Goal: Task Accomplishment & Management: Use online tool/utility

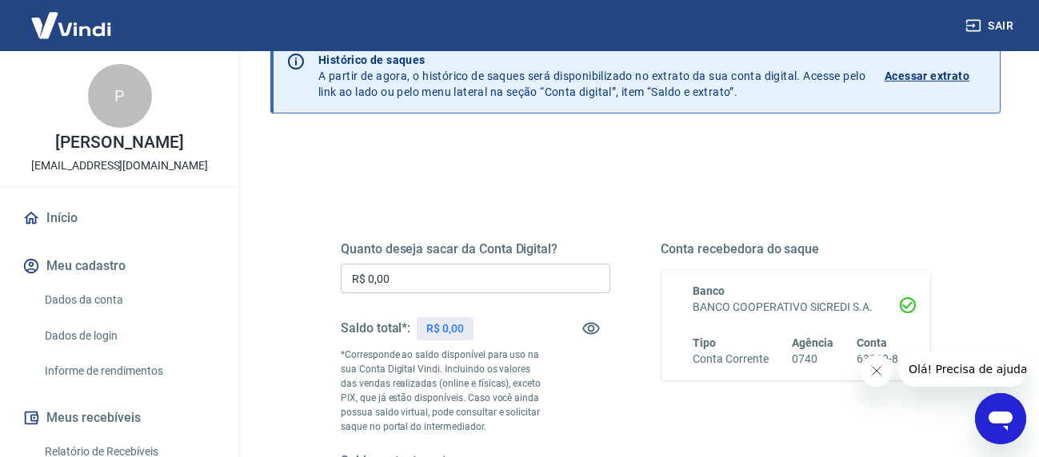
scroll to position [160, 0]
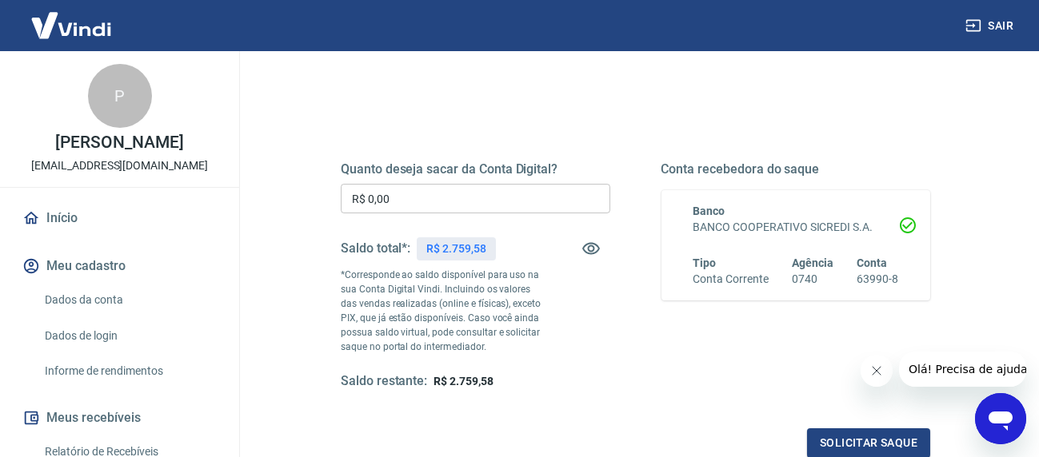
drag, startPoint x: 401, startPoint y: 181, endPoint x: 220, endPoint y: 185, distance: 181.5
click at [213, 184] on div "Sair P Paulo Guilherme Guerra administrativo@vivamax.com.br Início Meu cadastro…" at bounding box center [519, 68] width 1039 height 457
click at [385, 197] on input "R$ 0,00" at bounding box center [475, 199] width 269 height 30
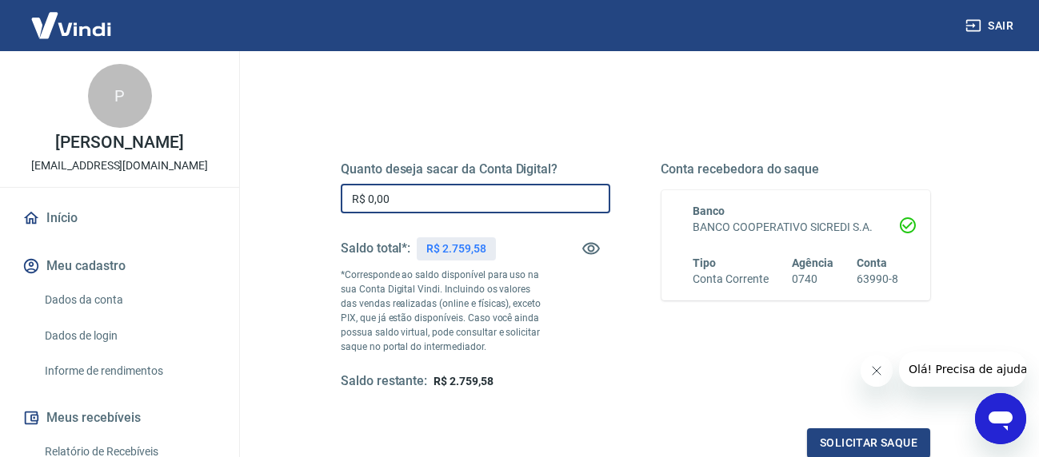
drag, startPoint x: 403, startPoint y: 198, endPoint x: 289, endPoint y: 197, distance: 113.5
click at [289, 197] on div "Quanto deseja sacar da Conta Digital? R$ 0,00 ​ Saldo total*: R$ 2.759,58 *Corr…" at bounding box center [635, 352] width 730 height 586
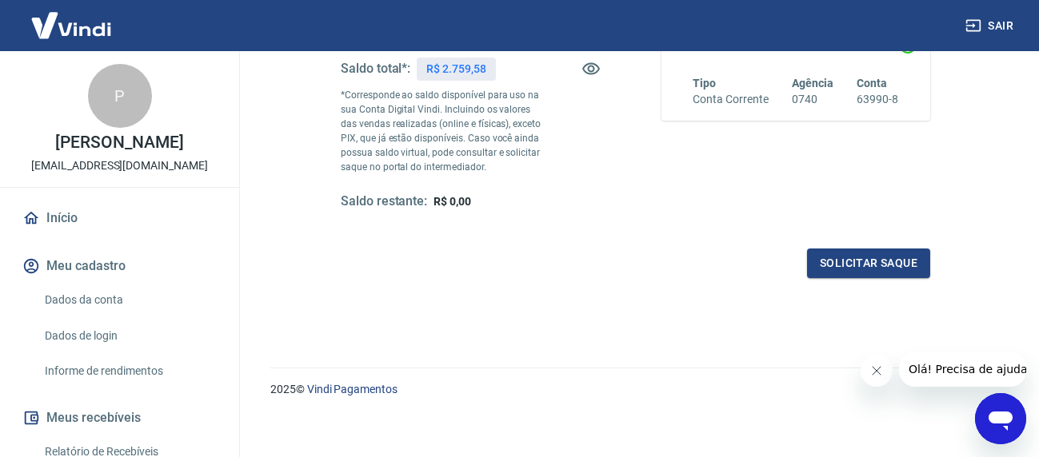
scroll to position [346, 0]
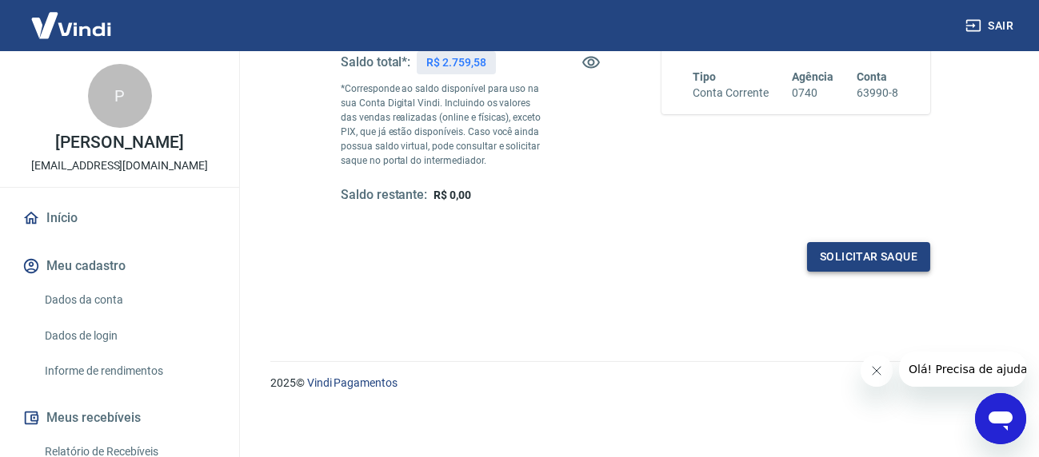
type input "R$ 2.759,58"
click at [880, 255] on button "Solicitar saque" at bounding box center [868, 257] width 123 height 30
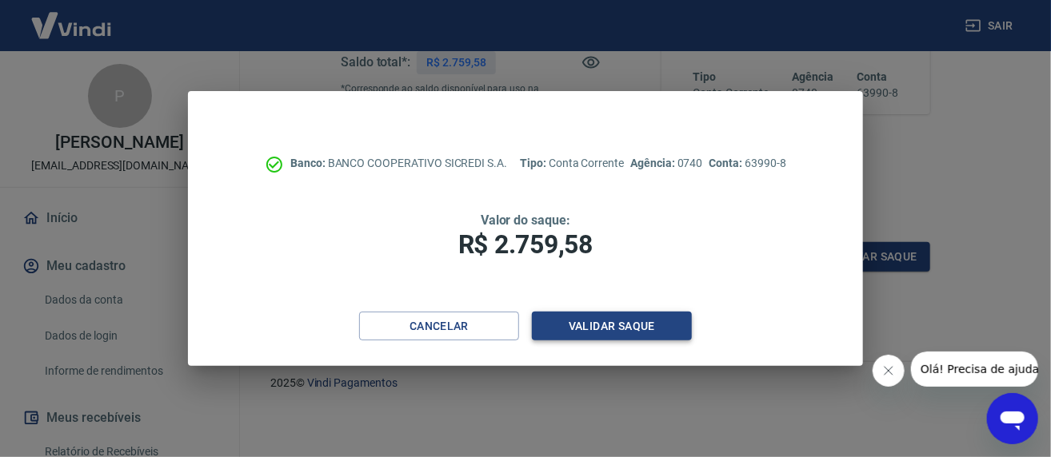
click at [609, 327] on button "Validar saque" at bounding box center [612, 327] width 160 height 30
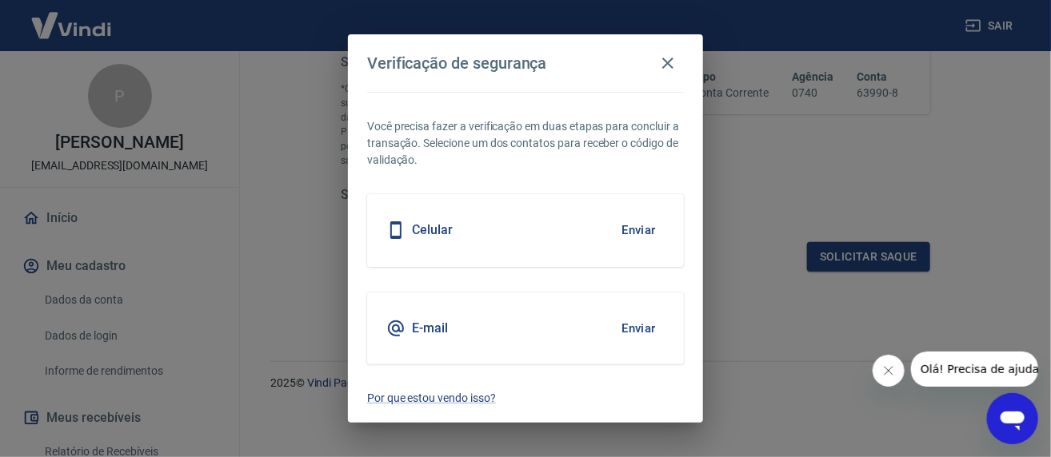
click at [550, 236] on div "Celular Enviar" at bounding box center [525, 230] width 317 height 72
click at [629, 230] on button "Enviar" at bounding box center [638, 230] width 52 height 34
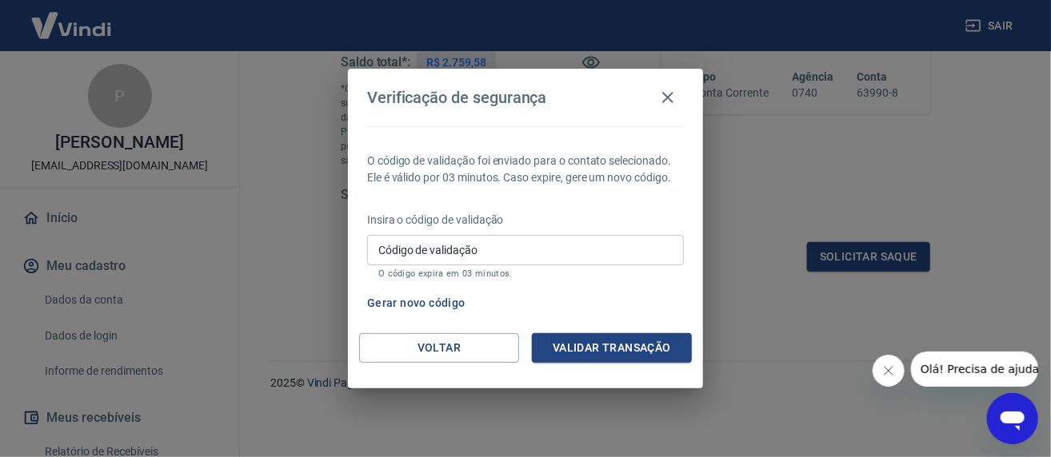
click at [387, 261] on input "Código de validação" at bounding box center [525, 250] width 317 height 30
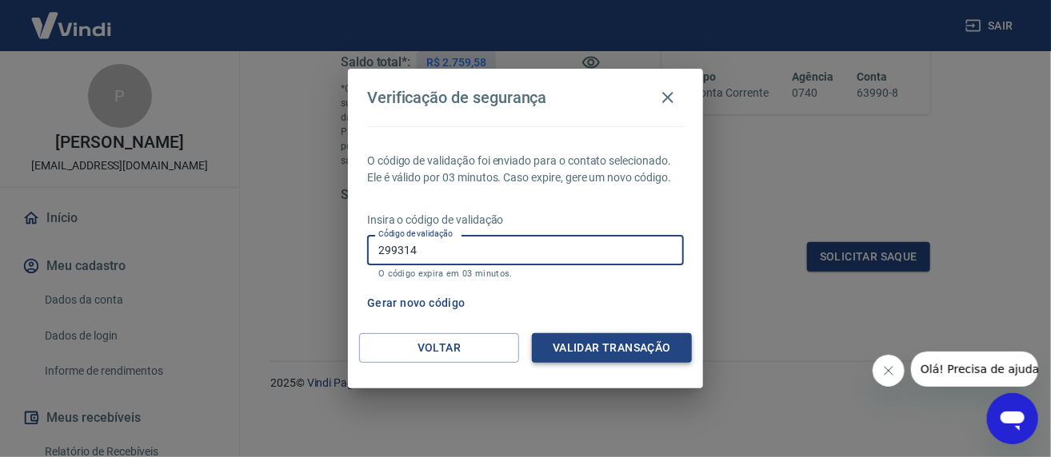
type input "299314"
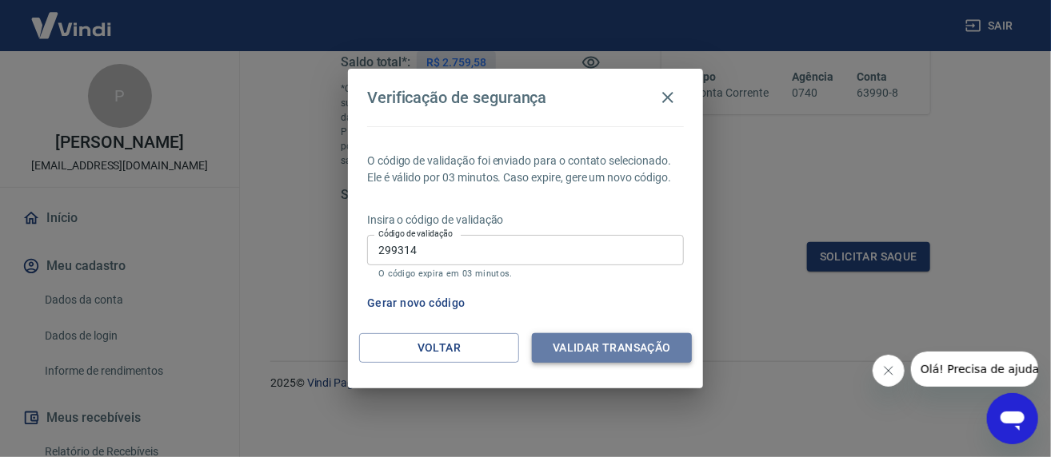
click at [605, 350] on button "Validar transação" at bounding box center [612, 348] width 160 height 30
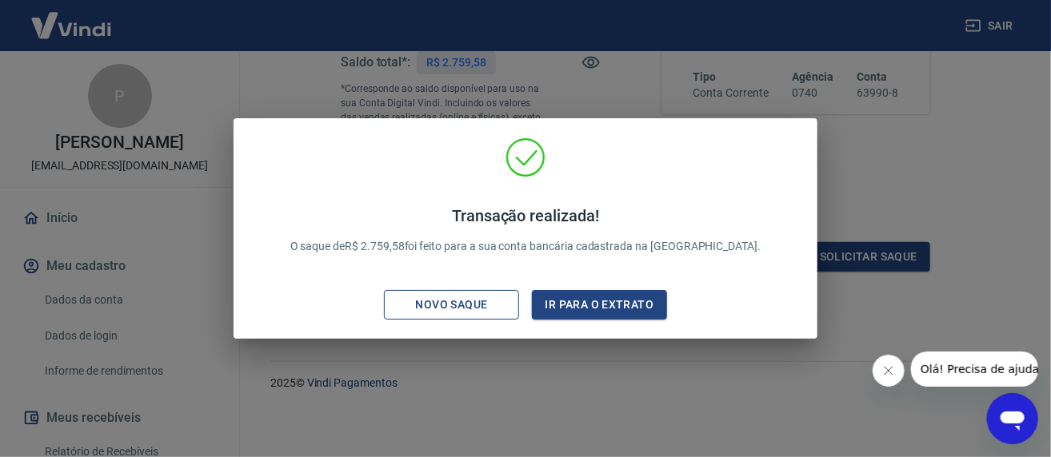
click at [467, 310] on div "Novo saque" at bounding box center [452, 305] width 110 height 20
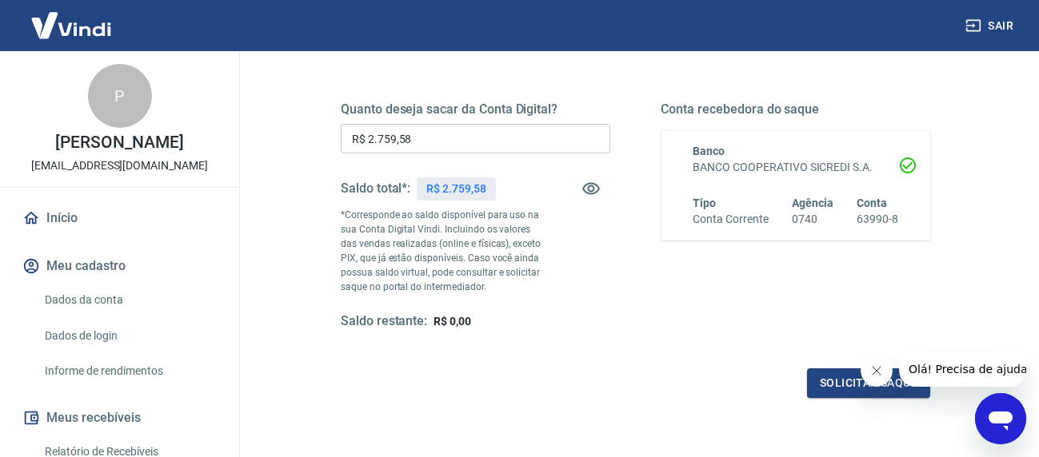
scroll to position [0, 0]
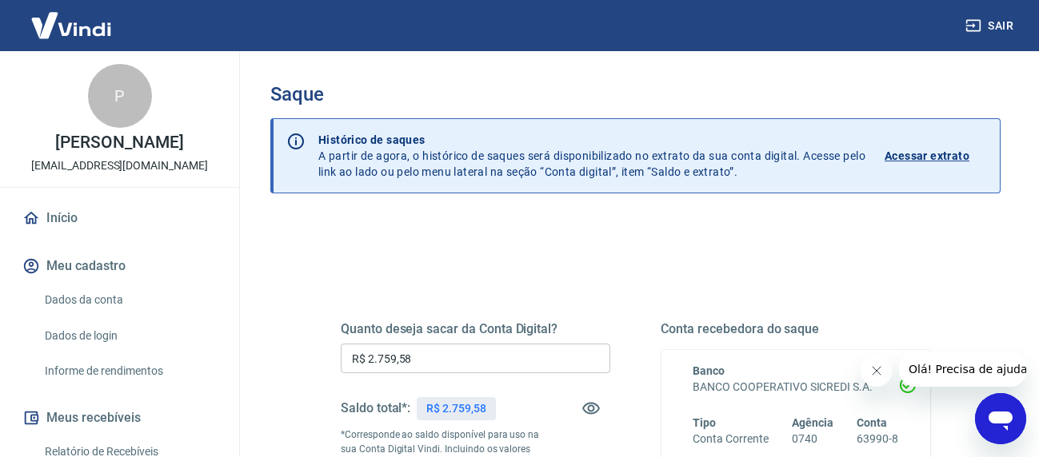
click at [1011, 27] on button "Sair" at bounding box center [991, 26] width 58 height 30
